Goal: Task Accomplishment & Management: Use online tool/utility

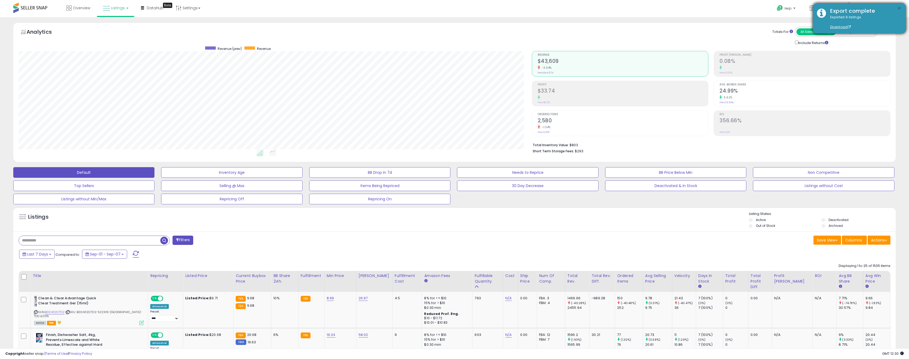
click at [900, 8] on button "×" at bounding box center [899, 8] width 4 height 7
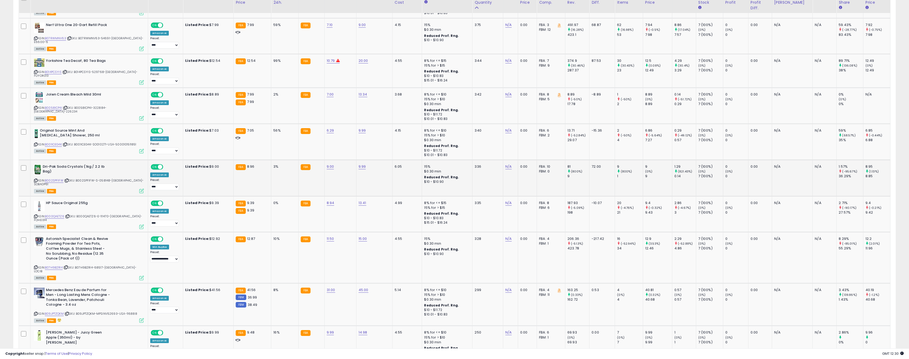
scroll to position [573, 0]
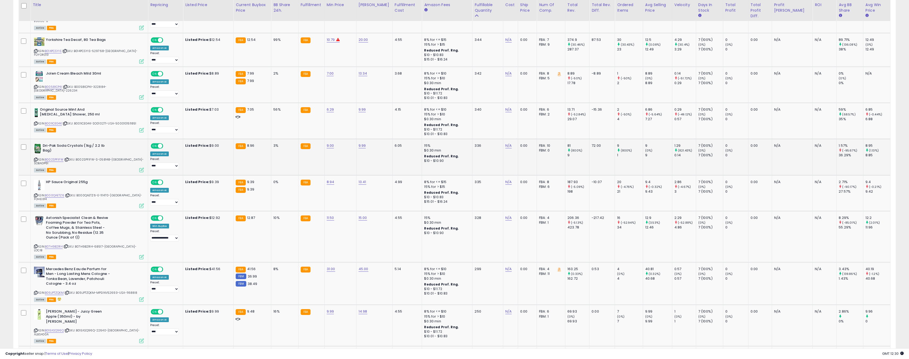
drag, startPoint x: 91, startPoint y: 115, endPoint x: 66, endPoint y: 131, distance: 29.2
click at [66, 131] on tbody "**********" at bounding box center [455, 216] width 872 height 995
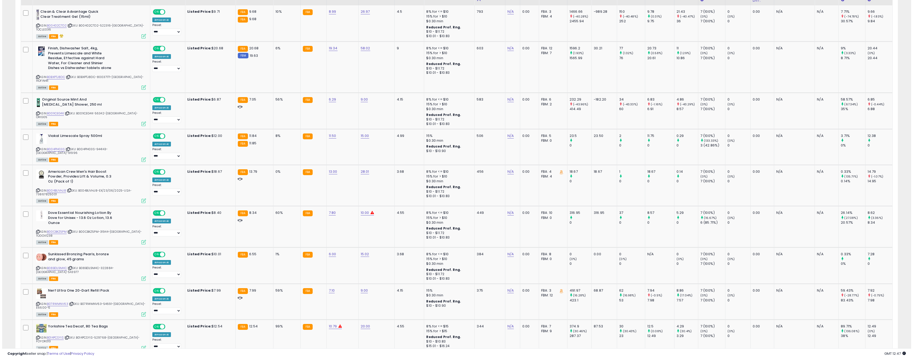
scroll to position [0, 0]
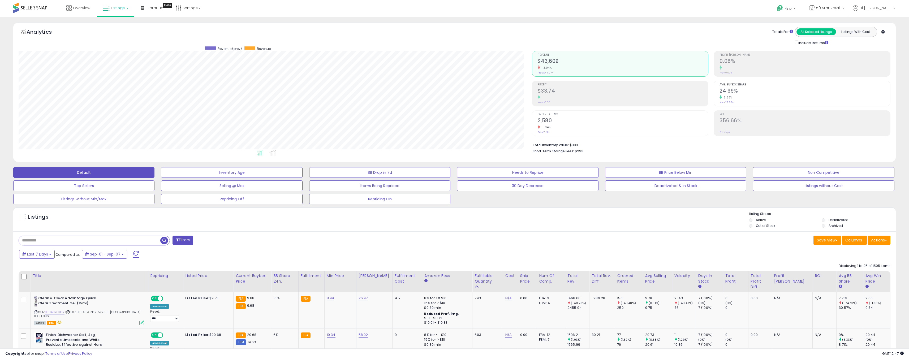
click at [130, 241] on input "text" at bounding box center [89, 240] width 141 height 9
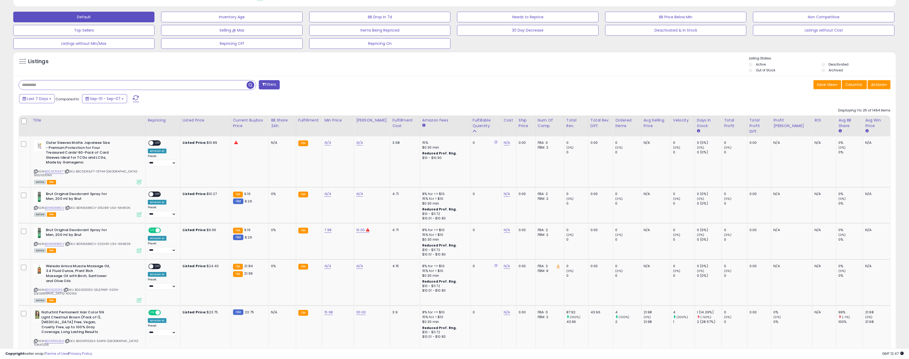
scroll to position [159, 0]
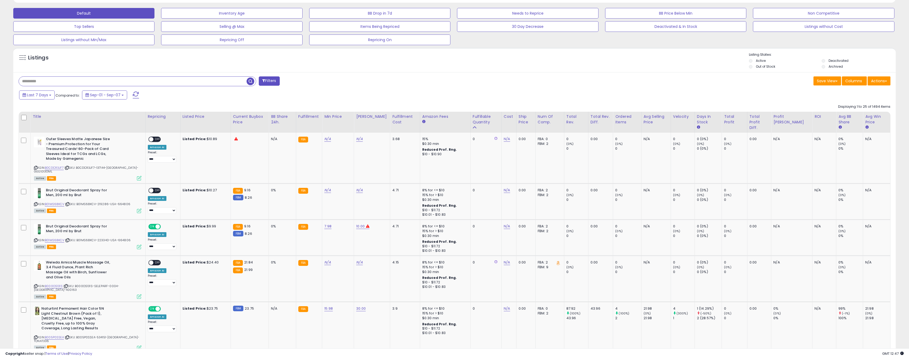
click at [248, 79] on span "button" at bounding box center [251, 82] width 8 height 8
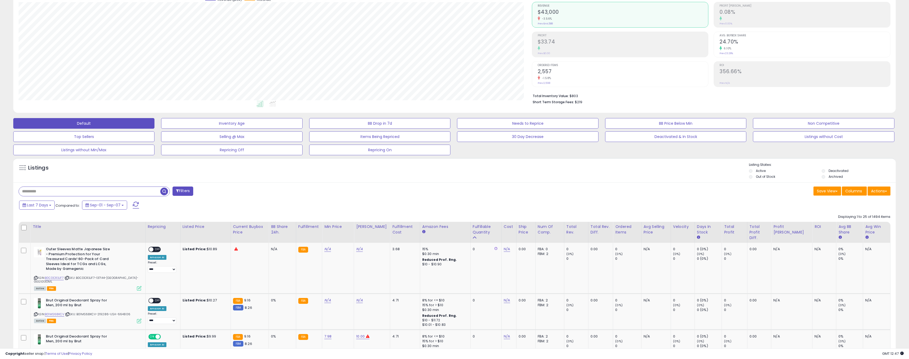
scroll to position [64, 0]
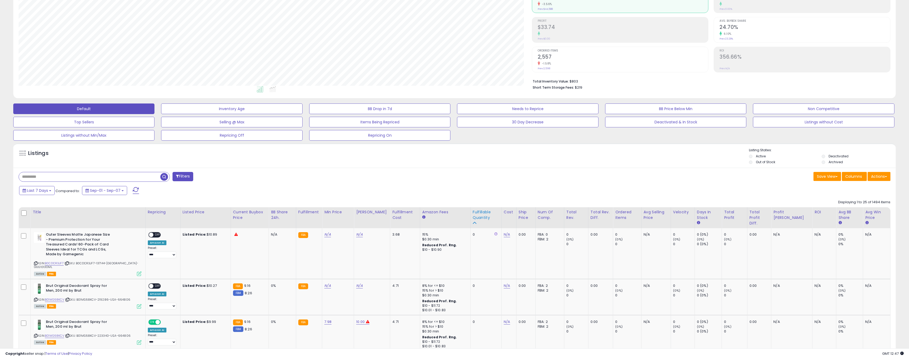
click at [480, 208] on th "Fulfillable Quantity" at bounding box center [485, 217] width 31 height 21
click at [473, 216] on div "Fulfillable Quantity" at bounding box center [486, 214] width 27 height 11
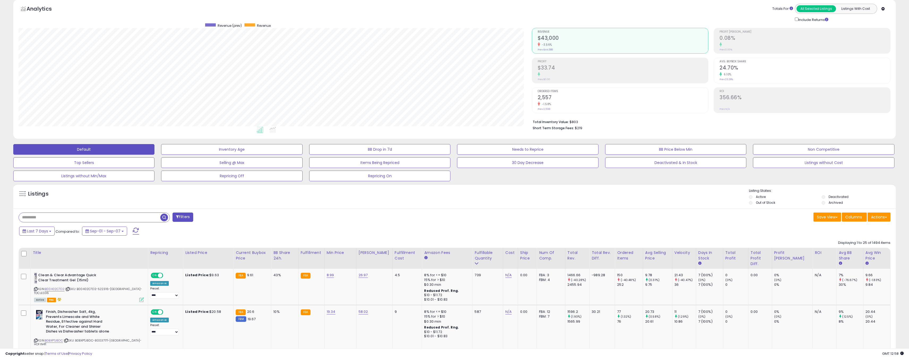
scroll to position [0, 0]
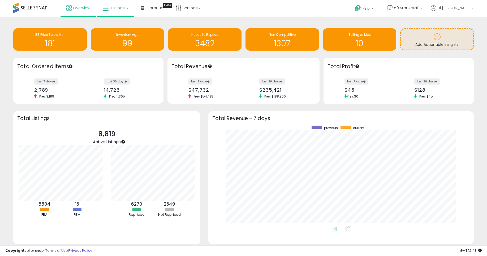
click at [108, 8] on icon at bounding box center [106, 8] width 7 height 7
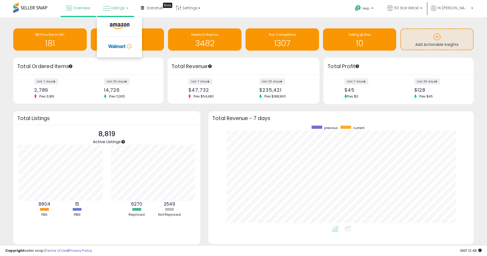
click at [117, 20] on li at bounding box center [119, 27] width 45 height 19
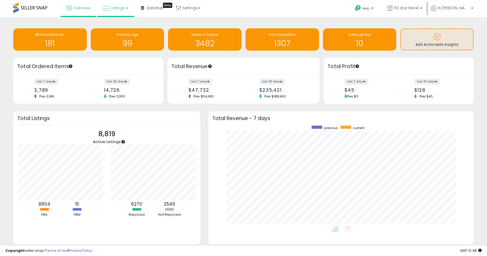
click at [113, 7] on span "Listings" at bounding box center [118, 7] width 14 height 5
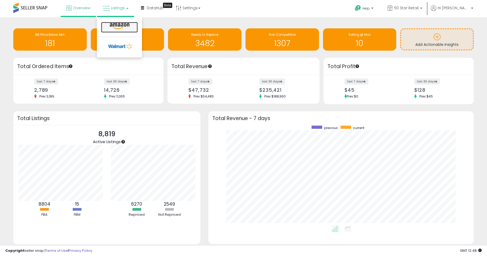
click at [109, 24] on icon at bounding box center [119, 26] width 23 height 7
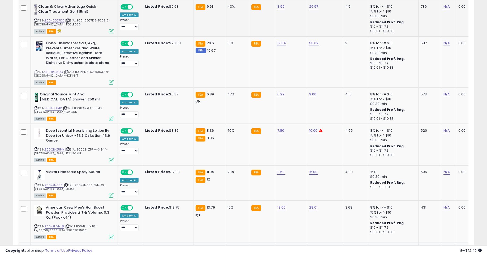
scroll to position [159, 0]
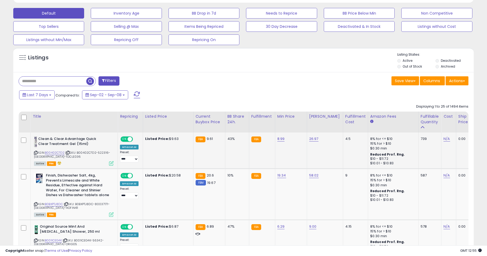
click at [58, 164] on icon at bounding box center [59, 163] width 6 height 4
click at [49, 164] on span "FBA" at bounding box center [51, 164] width 9 height 5
click at [33, 162] on div "Clean & Clear Advantage Quick Clear Treatment Gel (15ml) ASIN: B00402C7D2 | SKU…" at bounding box center [73, 151] width 81 height 29
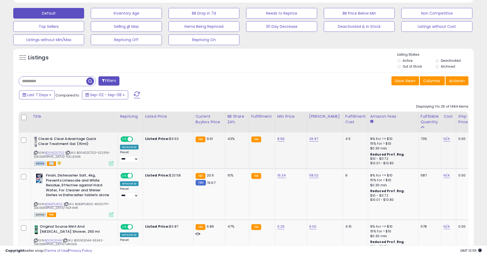
click at [33, 161] on div "Clean & Clear Advantage Quick Clear Treatment Gel (15ml) ASIN: B00402C7D2 | SKU…" at bounding box center [73, 151] width 81 height 29
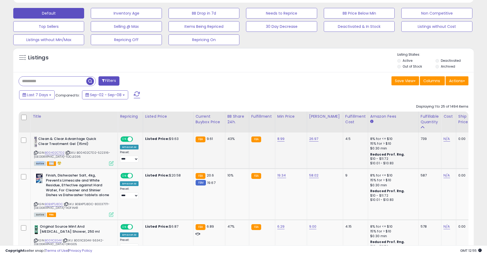
click at [33, 161] on div "Clean & Clear Advantage Quick Clear Treatment Gel (15ml) ASIN: B00402C7D2 | SKU…" at bounding box center [73, 151] width 81 height 29
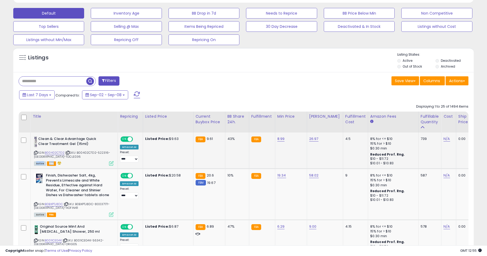
click at [33, 161] on div "Clean & Clear Advantage Quick Clear Treatment Gel (15ml) ASIN: B00402C7D2 | SKU…" at bounding box center [73, 151] width 81 height 29
click at [32, 161] on td "Clean & Clear Advantage Quick Clear Treatment Gel (15ml) ASIN: B00402C7D2 | SKU…" at bounding box center [74, 151] width 87 height 36
